Goal: Task Accomplishment & Management: Use online tool/utility

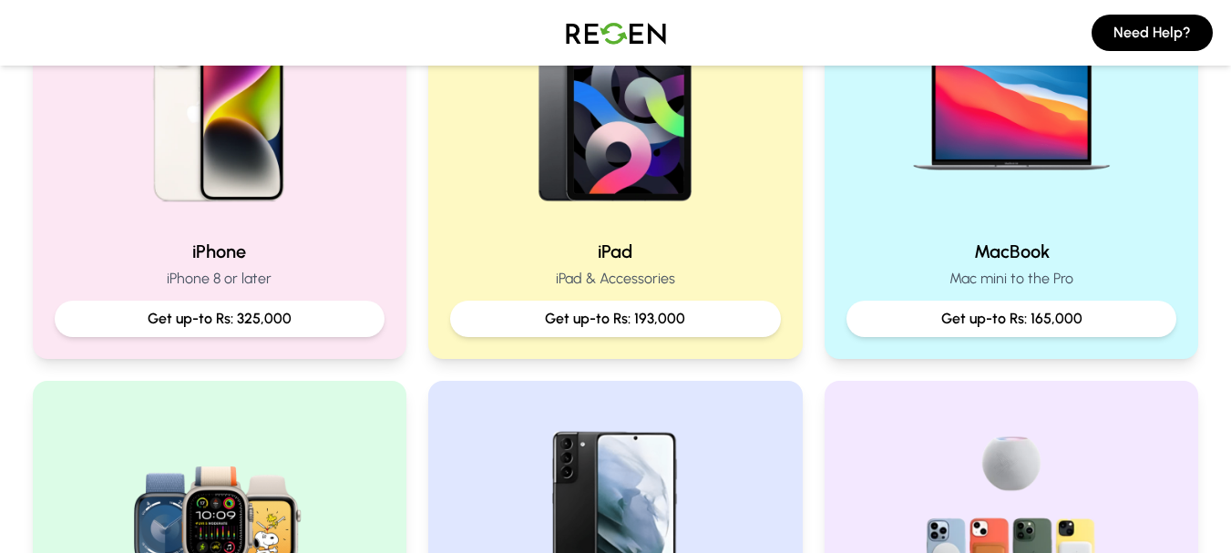
scroll to position [535, 0]
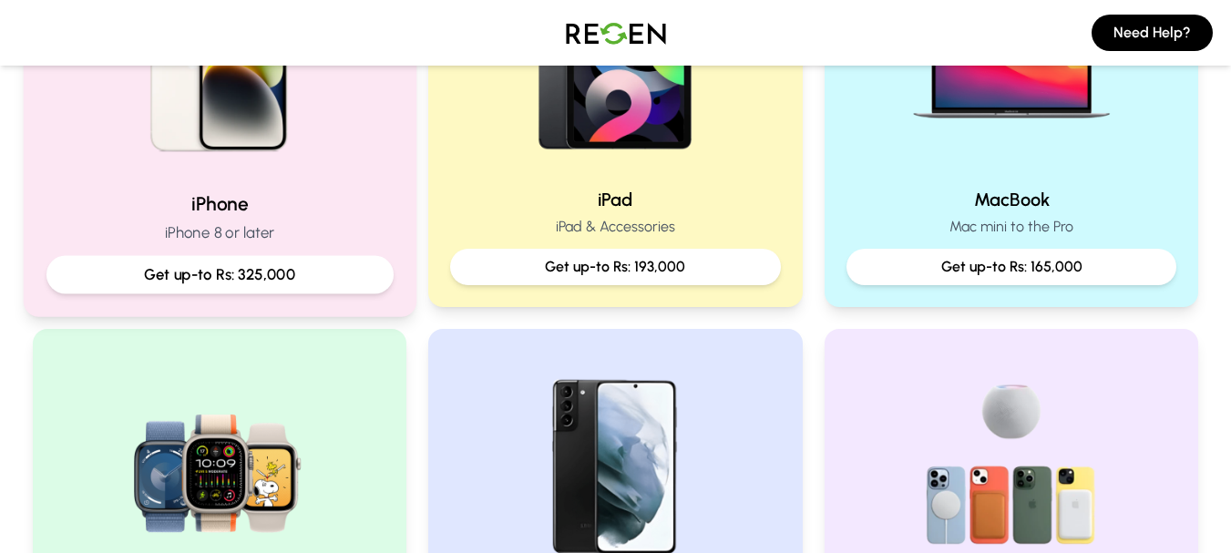
click at [158, 279] on p "Get up-to Rs: 325,000" at bounding box center [219, 274] width 316 height 23
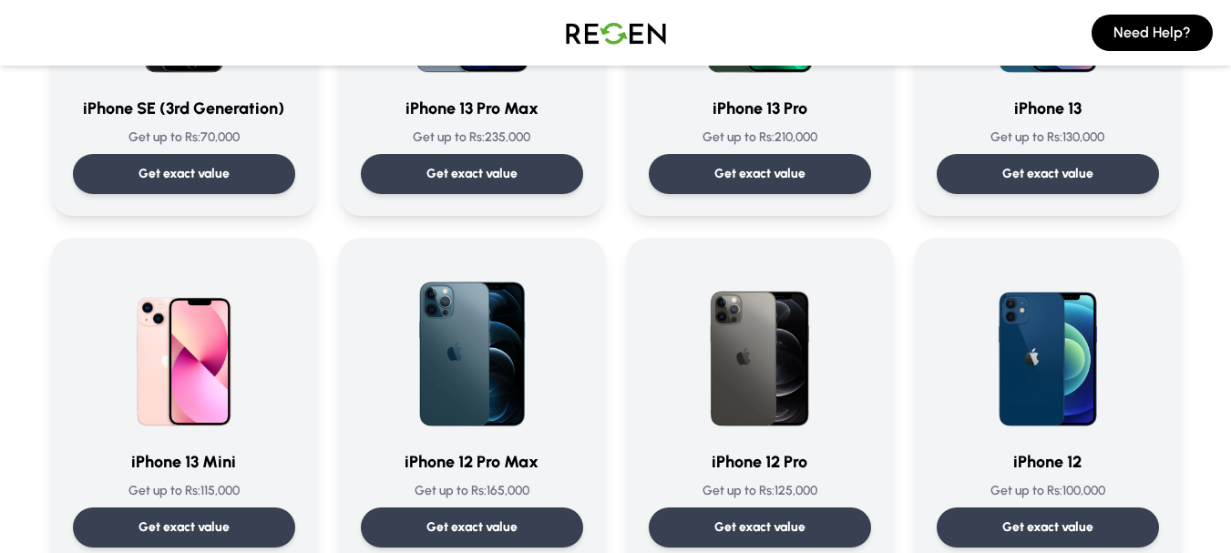
scroll to position [1050, 0]
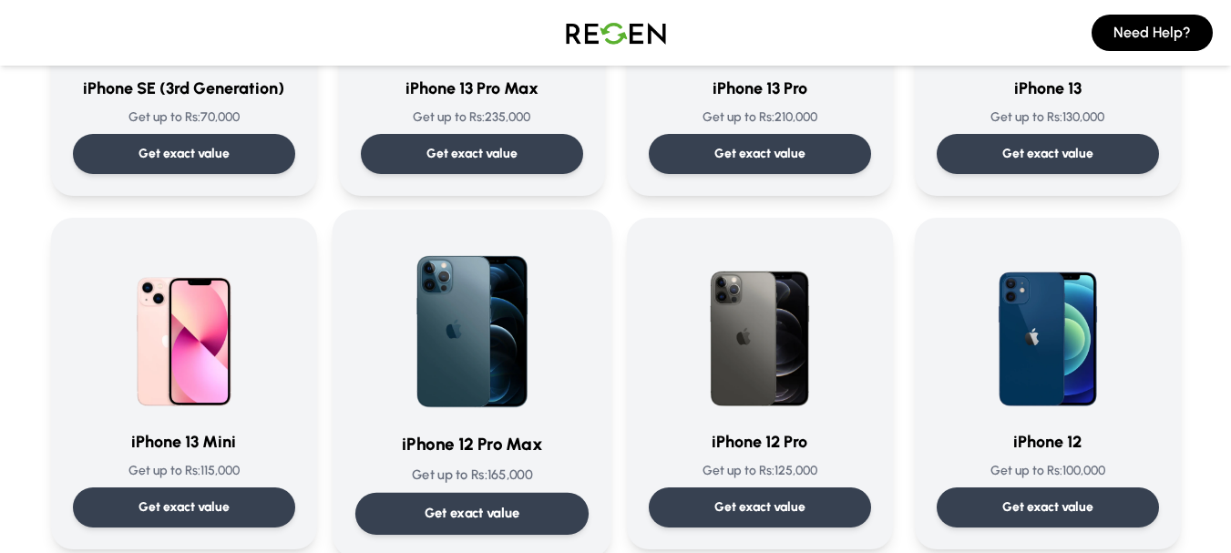
click at [563, 496] on div "Get exact value" at bounding box center [470, 514] width 233 height 42
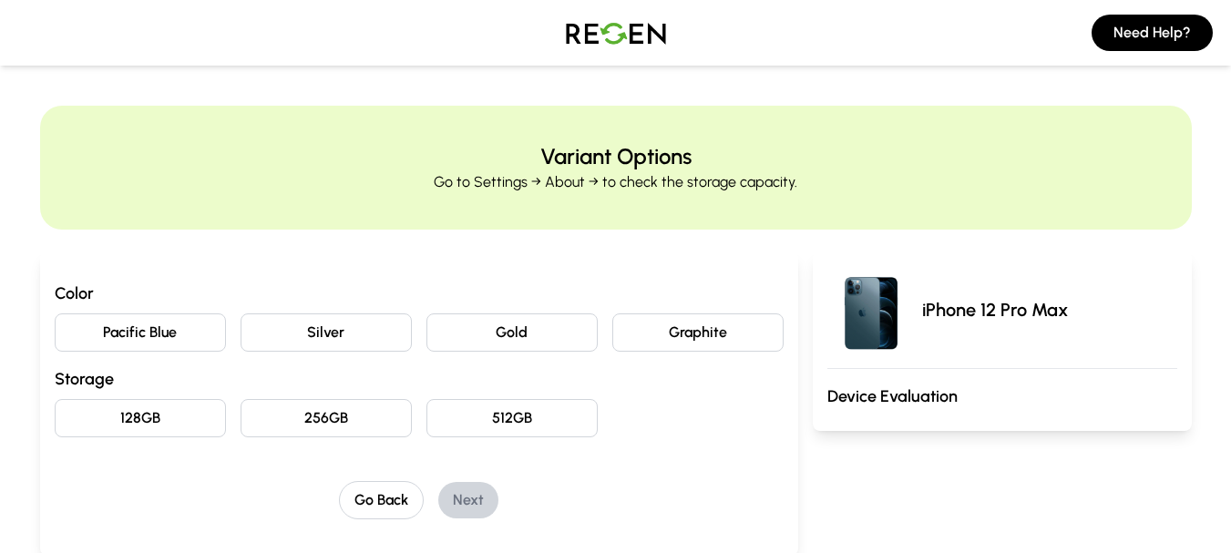
click at [202, 331] on button "Pacific Blue" at bounding box center [140, 332] width 171 height 38
click at [197, 426] on button "128GB" at bounding box center [140, 418] width 171 height 38
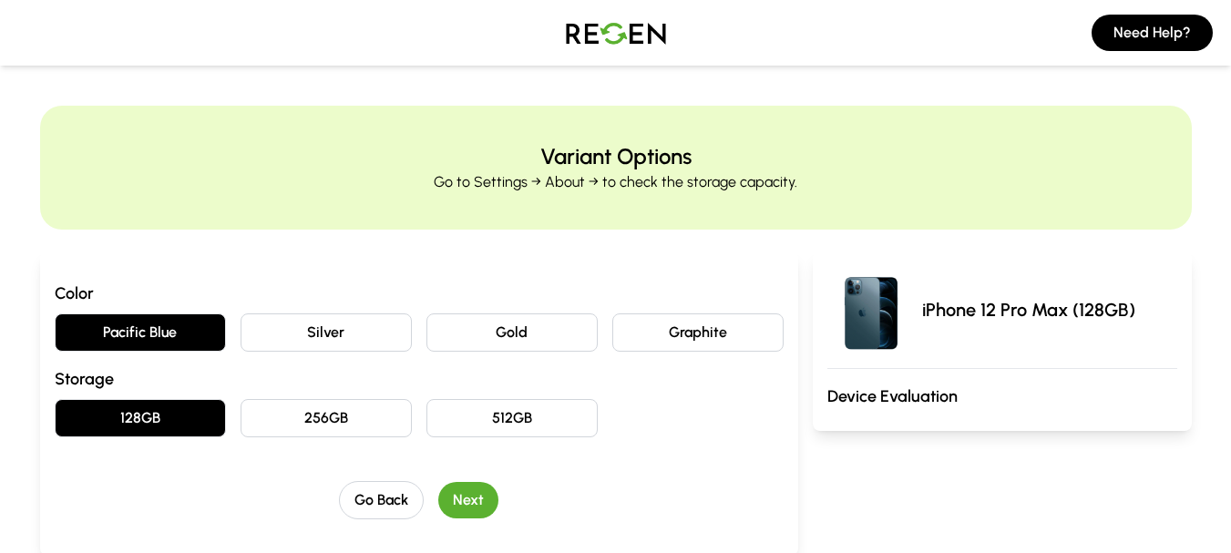
click at [465, 506] on button "Next" at bounding box center [468, 500] width 60 height 36
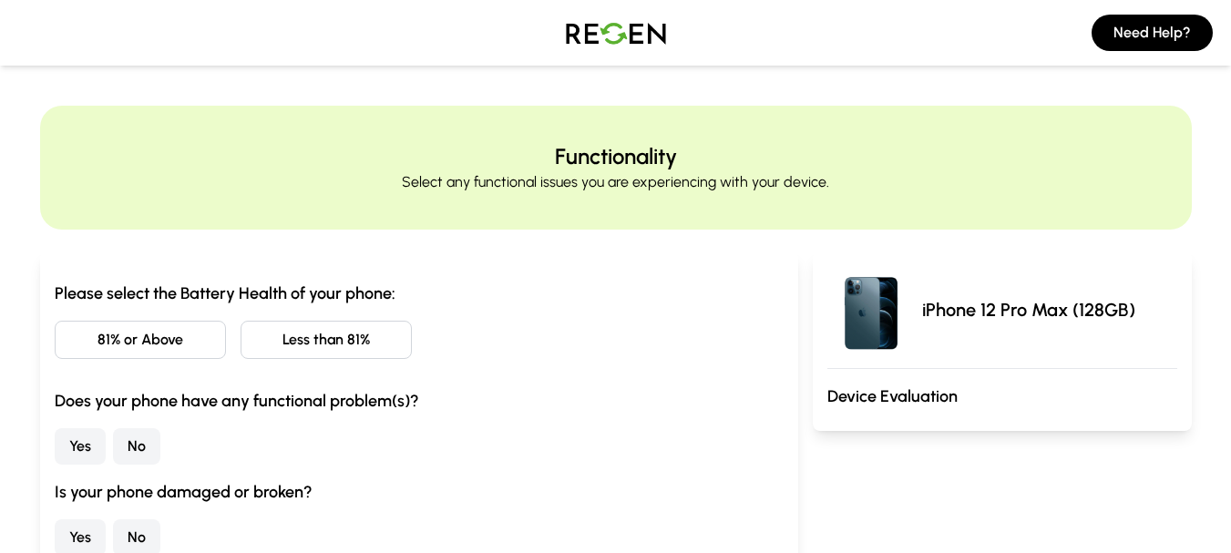
click at [137, 455] on button "No" at bounding box center [136, 446] width 47 height 36
click at [286, 340] on button "Less than 81%" at bounding box center [325, 340] width 171 height 38
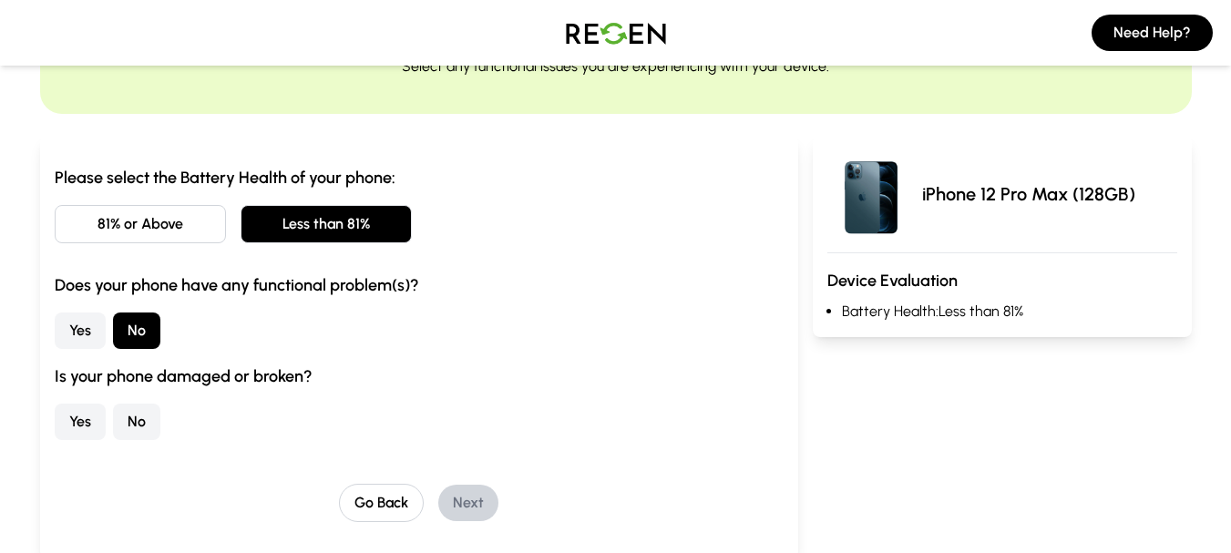
scroll to position [135, 0]
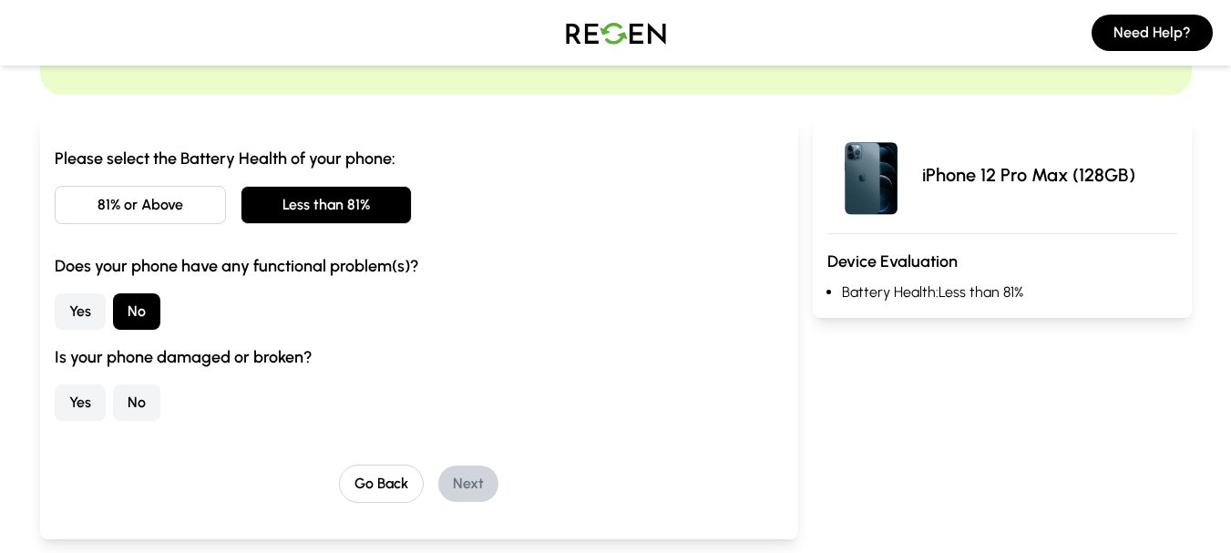
click at [149, 396] on button "No" at bounding box center [136, 402] width 47 height 36
click at [468, 474] on button "Next" at bounding box center [468, 484] width 60 height 36
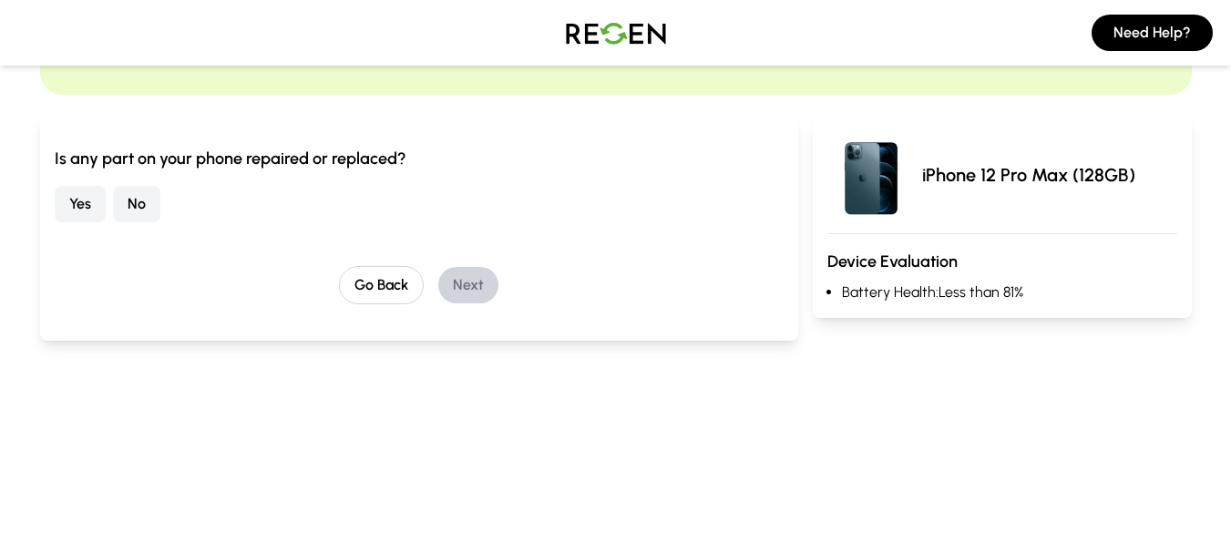
click at [140, 208] on button "No" at bounding box center [136, 204] width 47 height 36
click at [489, 281] on button "Next" at bounding box center [468, 285] width 60 height 36
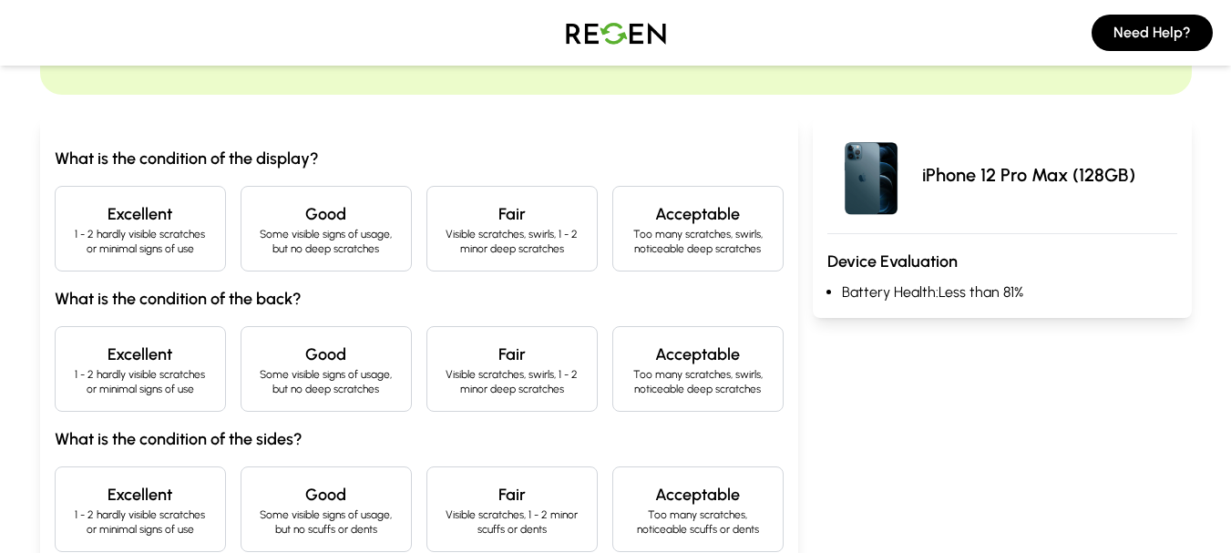
click at [185, 217] on h4 "Excellent" at bounding box center [140, 214] width 140 height 26
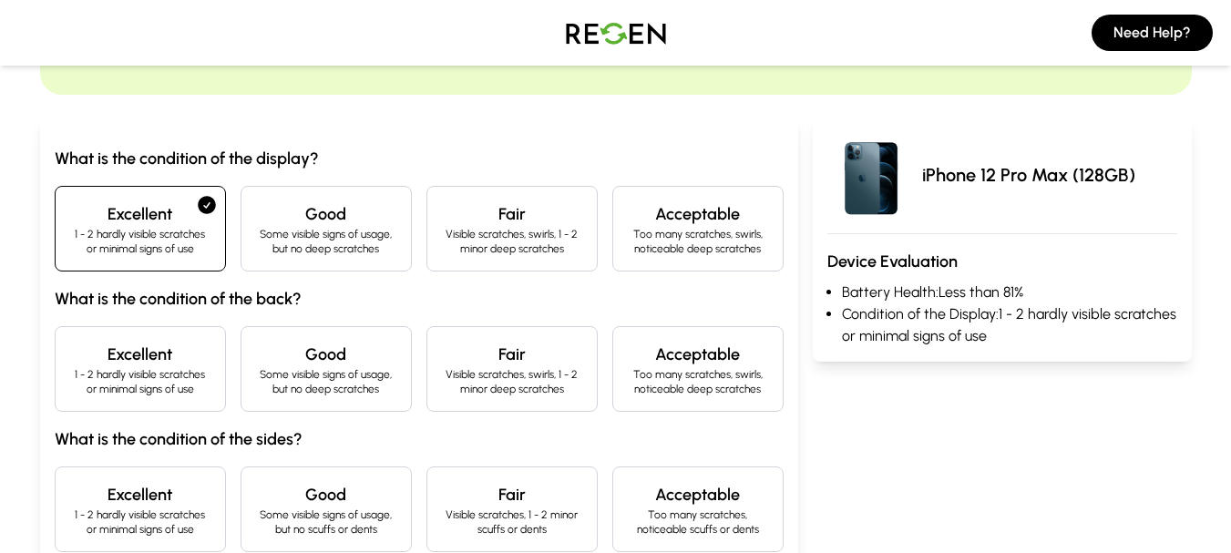
click at [163, 395] on p "1 - 2 hardly visible scratches or minimal signs of use" at bounding box center [140, 381] width 140 height 29
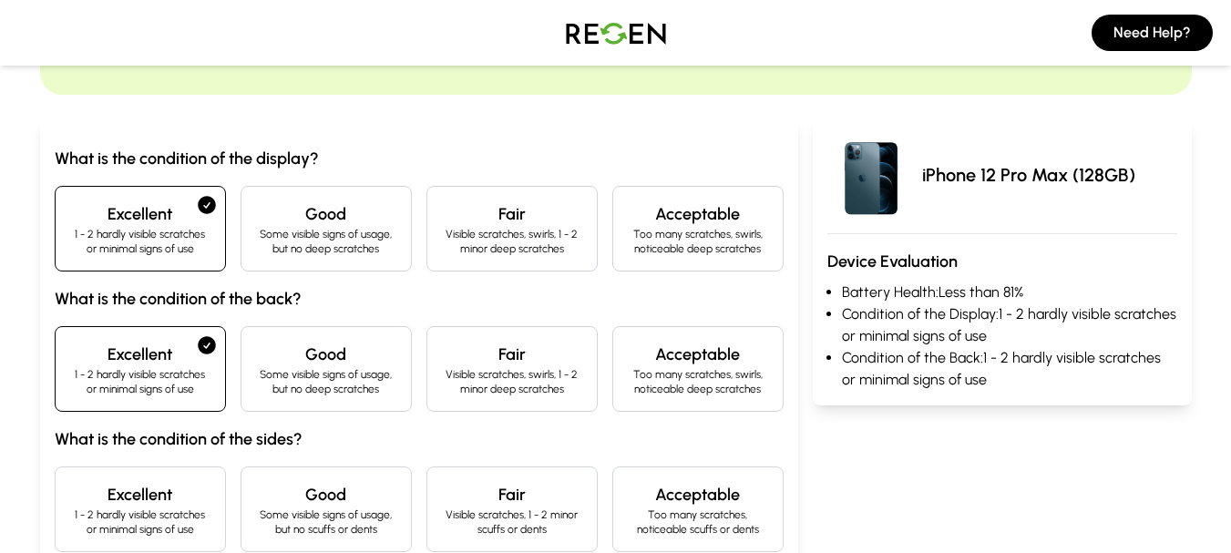
click at [145, 497] on h4 "Excellent" at bounding box center [140, 495] width 140 height 26
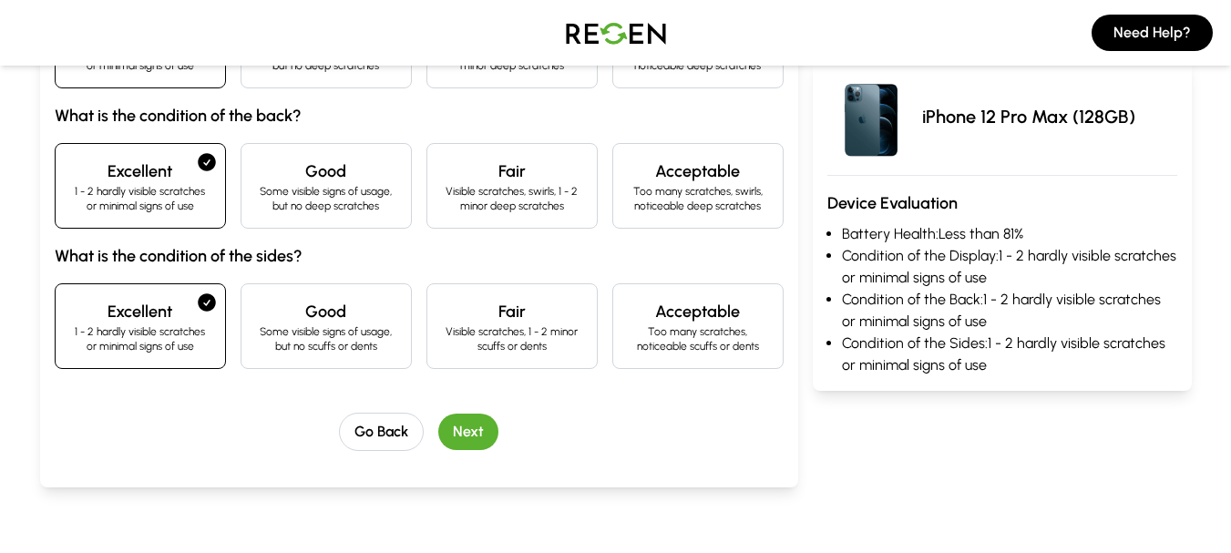
scroll to position [328, 0]
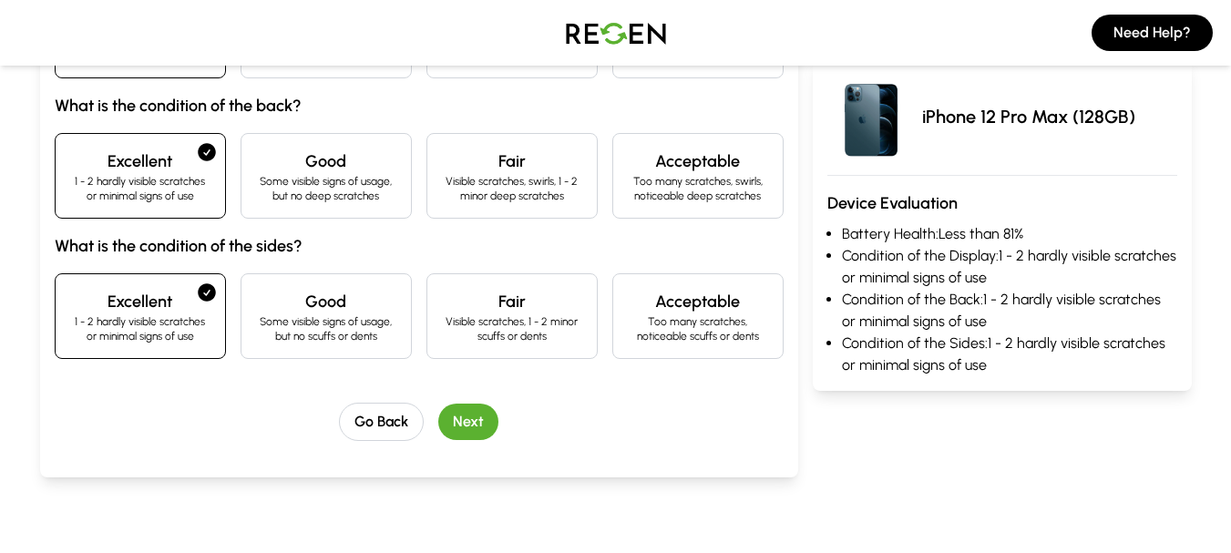
click at [489, 408] on button "Next" at bounding box center [468, 422] width 60 height 36
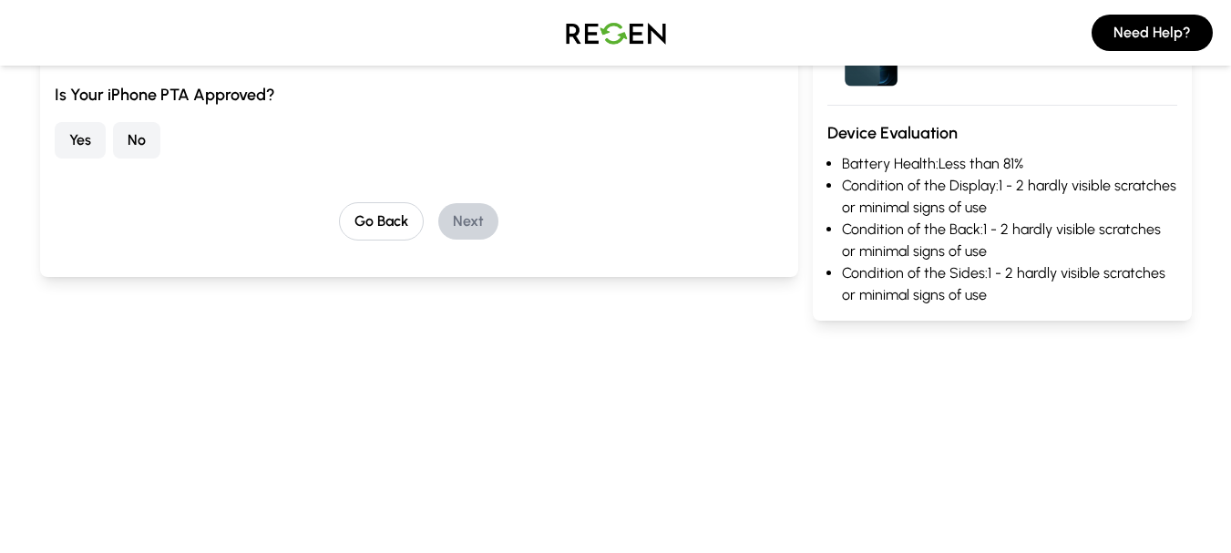
scroll to position [128, 0]
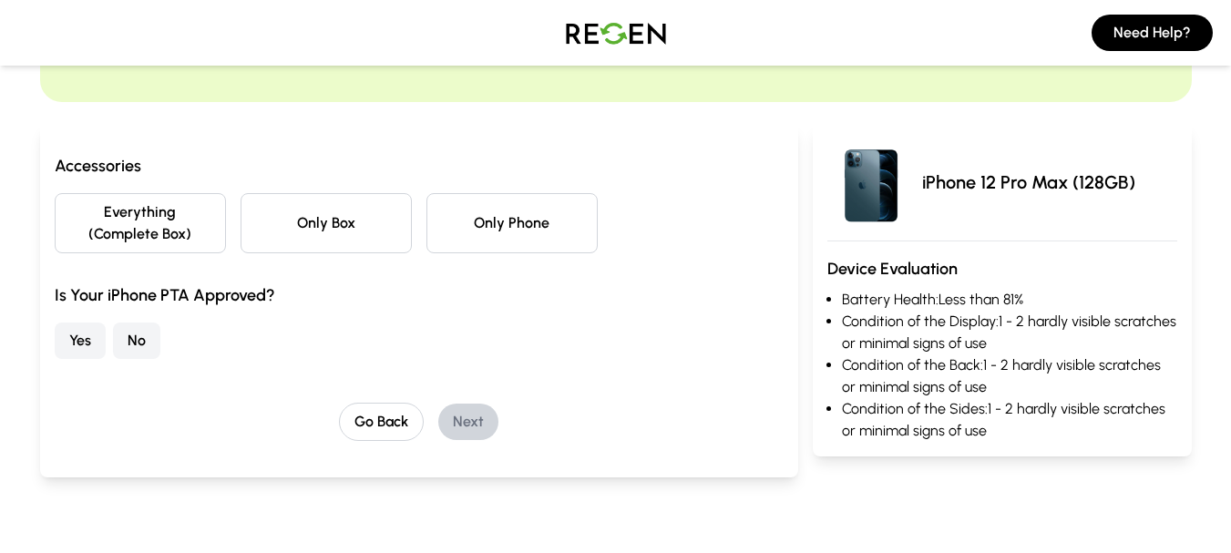
click at [161, 209] on button "Everything (Complete Box)" at bounding box center [140, 223] width 171 height 60
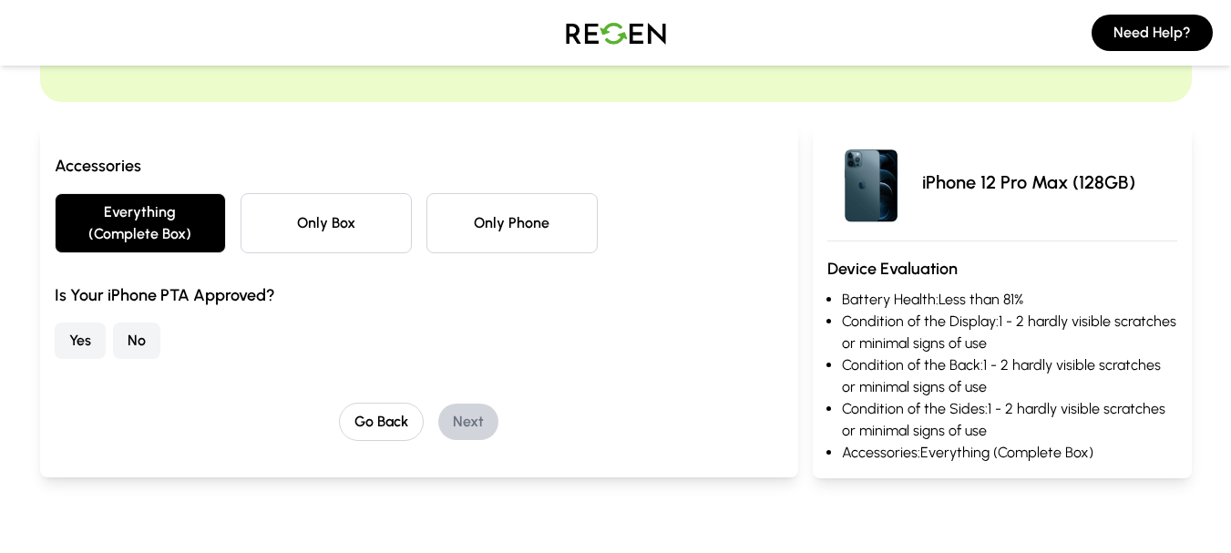
click at [77, 345] on button "Yes" at bounding box center [80, 340] width 51 height 36
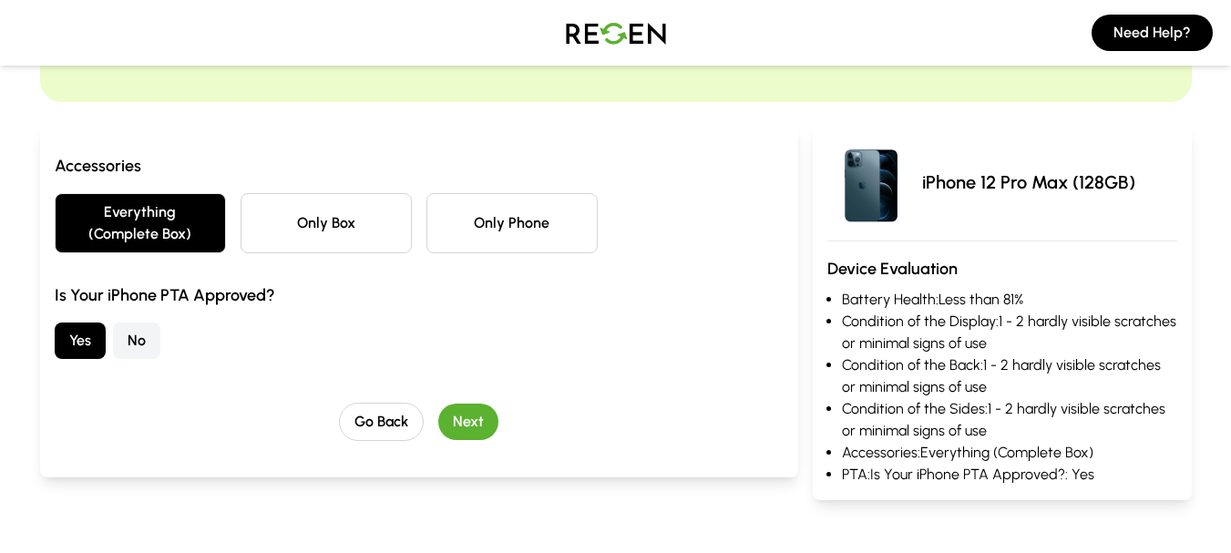
click at [489, 429] on button "Next" at bounding box center [468, 422] width 60 height 36
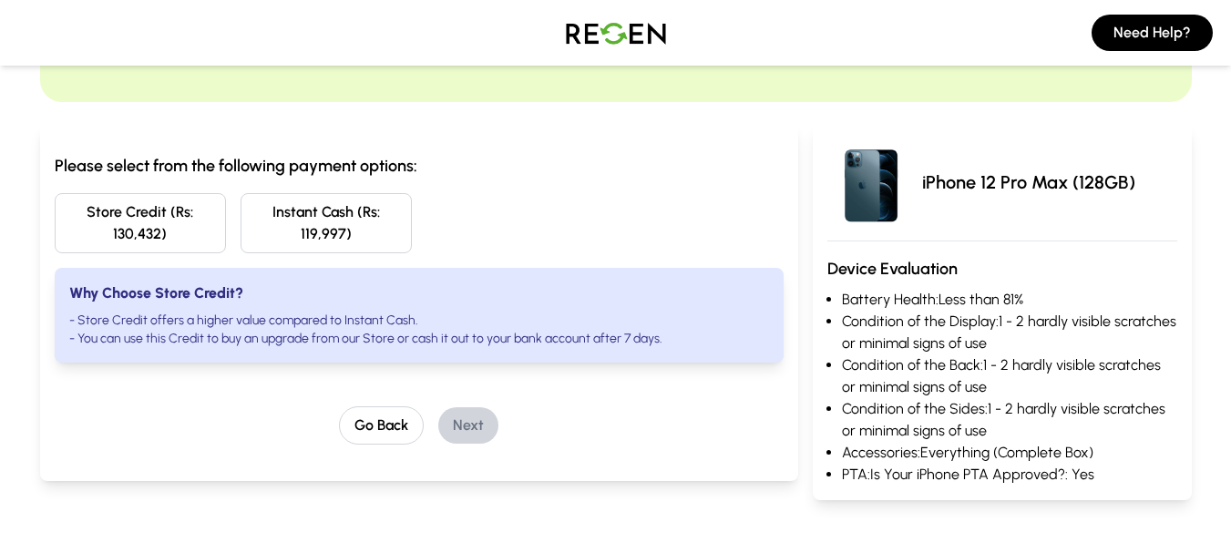
click at [157, 226] on button "Store Credit (Rs: 130,432)" at bounding box center [140, 223] width 171 height 60
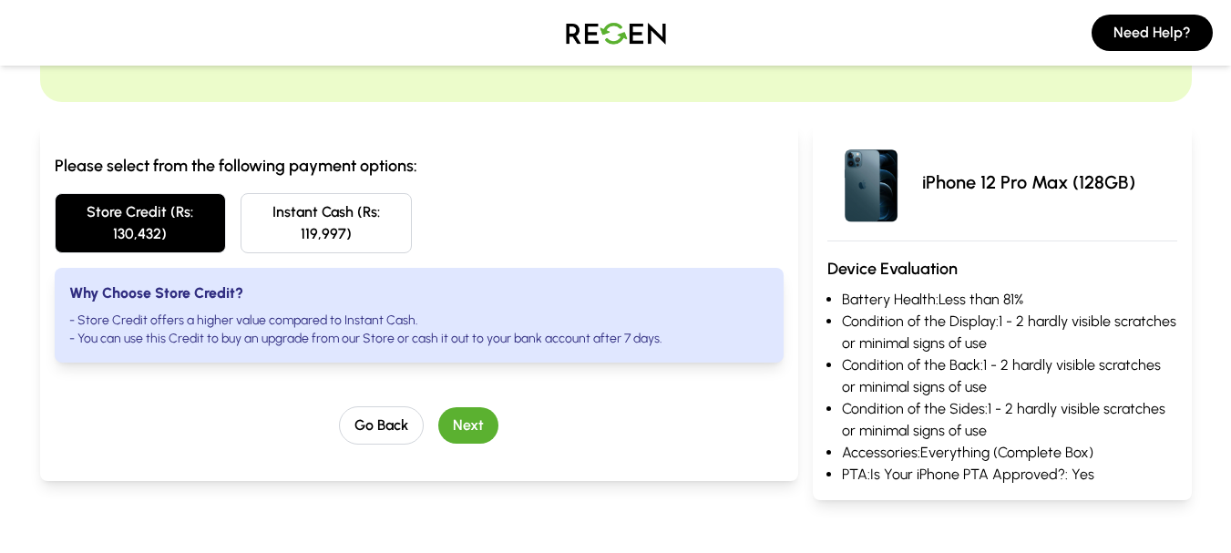
click at [458, 428] on button "Next" at bounding box center [468, 425] width 60 height 36
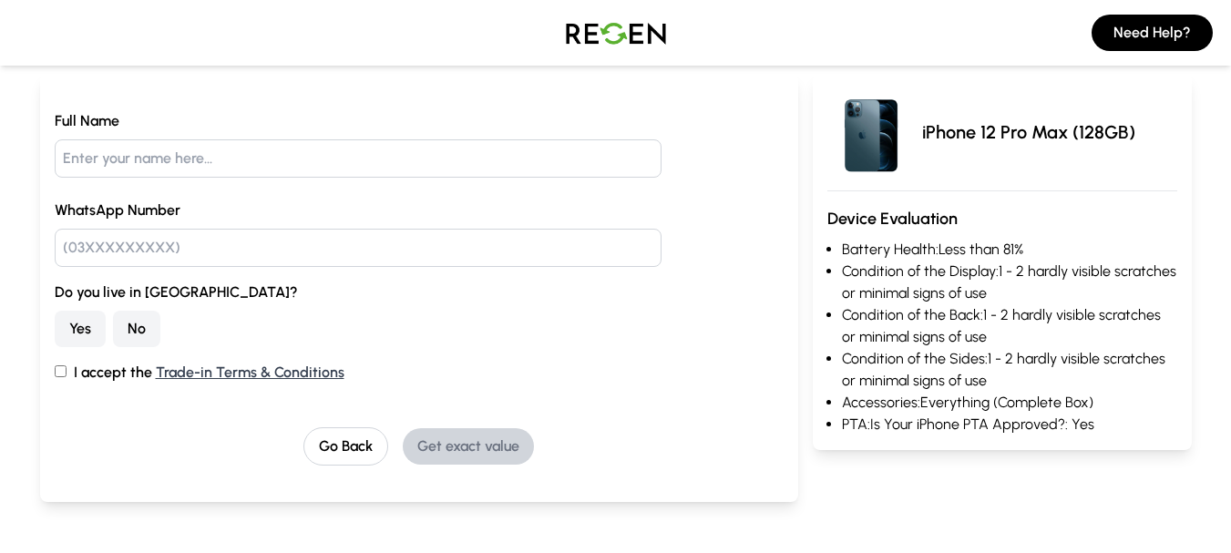
scroll to position [0, 0]
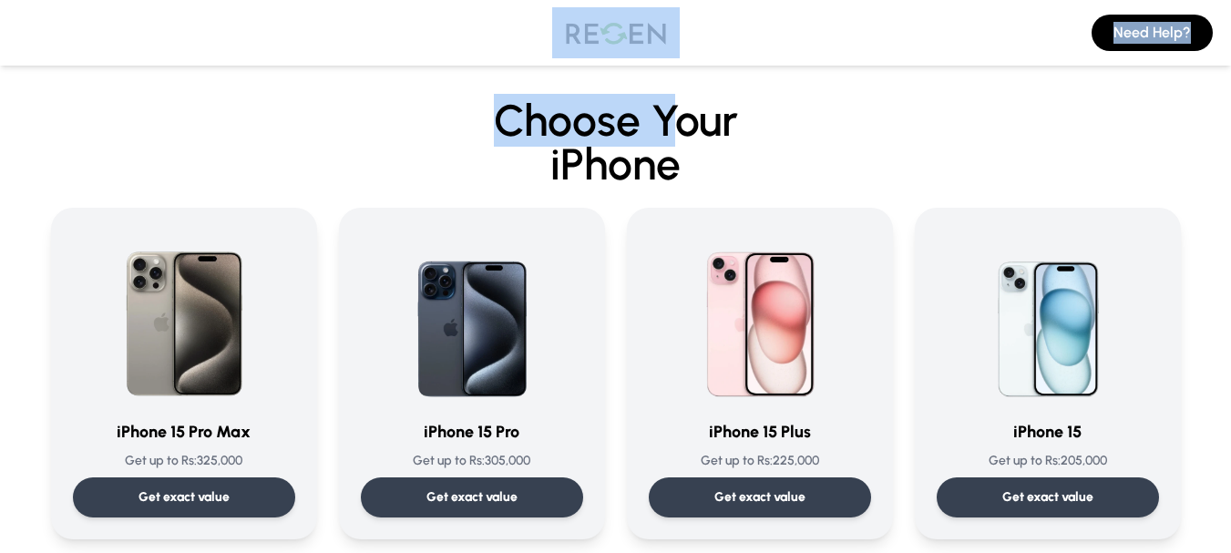
drag, startPoint x: 670, startPoint y: 128, endPoint x: 648, endPoint y: 19, distance: 110.6
click at [648, 19] on img at bounding box center [616, 32] width 128 height 51
